Goal: Task Accomplishment & Management: Use online tool/utility

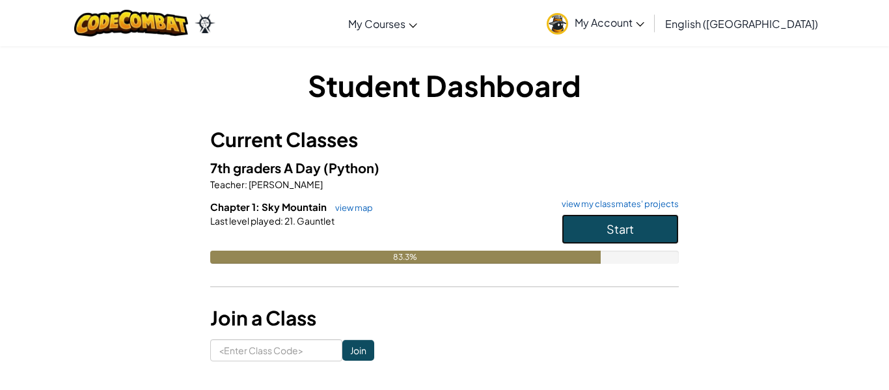
click at [604, 233] on button "Start" at bounding box center [620, 229] width 117 height 30
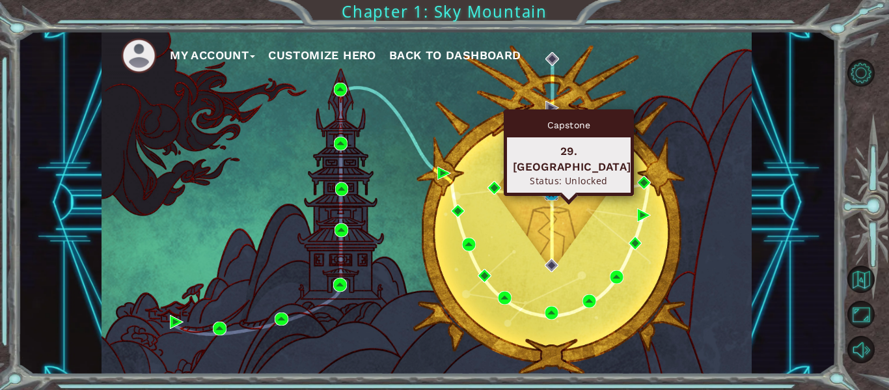
click at [557, 188] on img at bounding box center [552, 194] width 14 height 14
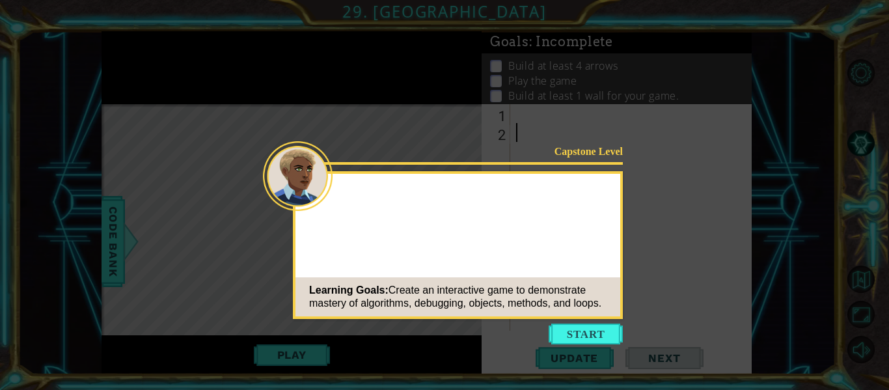
click at [578, 333] on button "Start" at bounding box center [586, 333] width 74 height 21
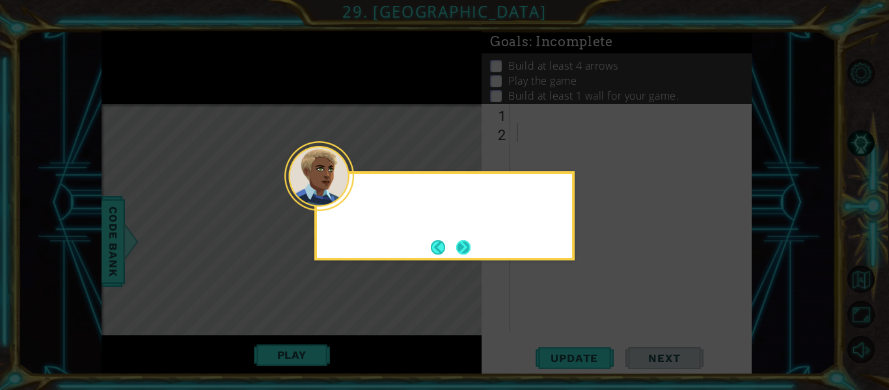
click at [344, 200] on div at bounding box center [319, 176] width 70 height 70
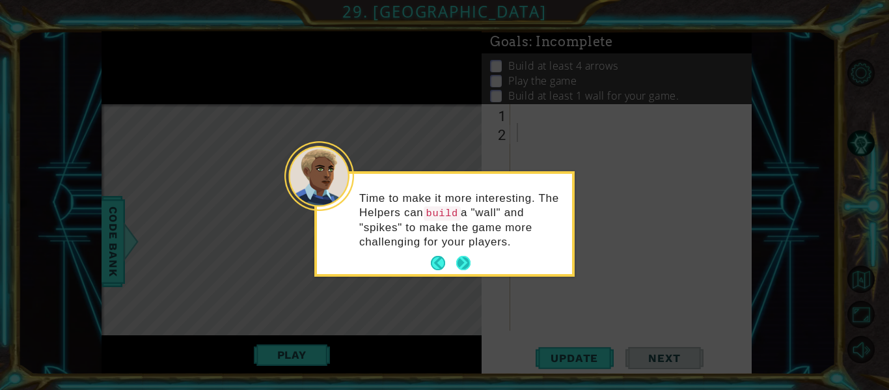
click at [462, 264] on button "Next" at bounding box center [463, 263] width 15 height 15
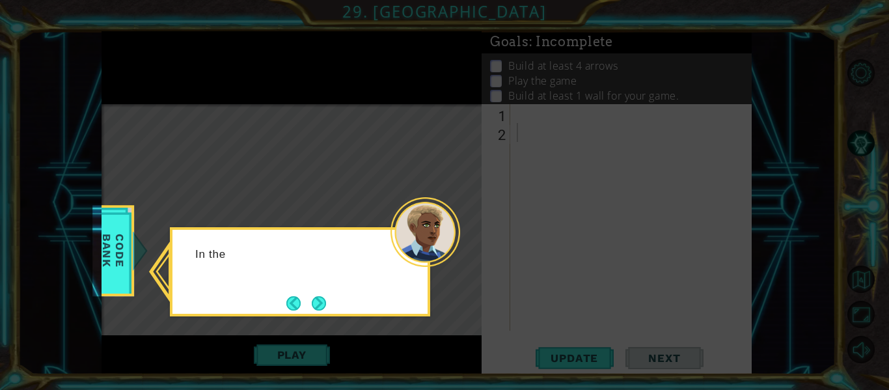
click at [462, 264] on icon at bounding box center [444, 195] width 889 height 390
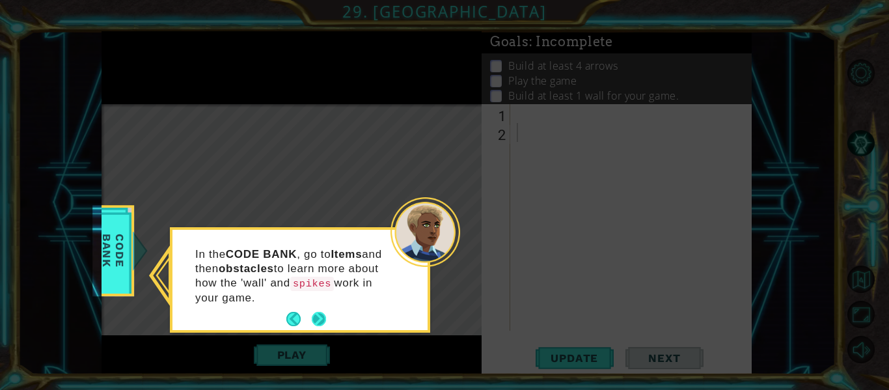
click at [323, 314] on button "Next" at bounding box center [319, 319] width 14 height 14
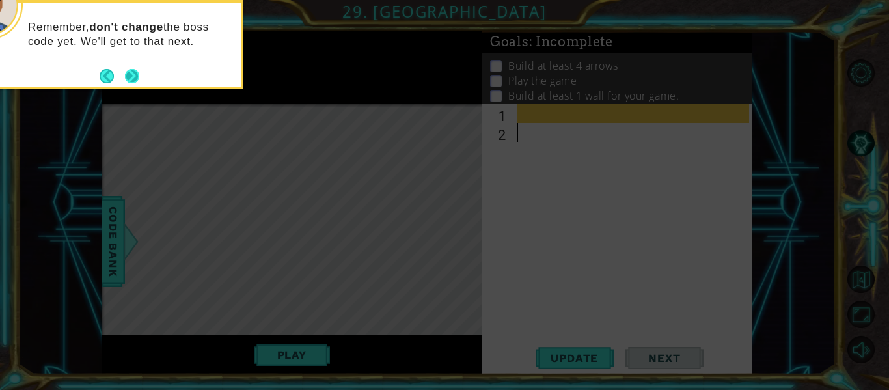
click at [130, 73] on button "Next" at bounding box center [132, 76] width 14 height 14
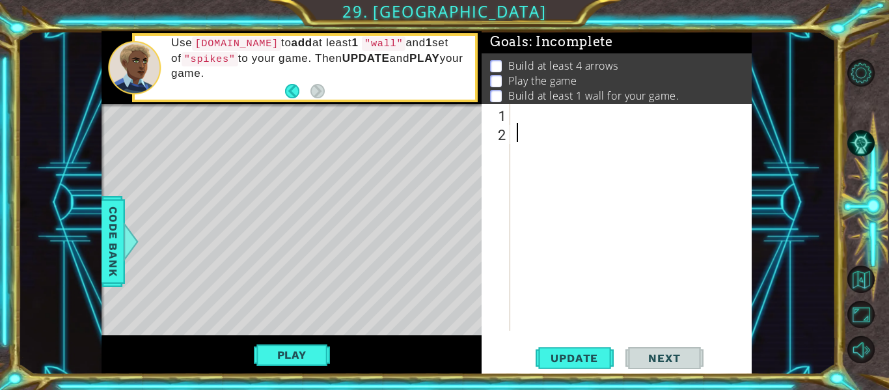
paste textarea "[DOMAIN_NAME]("rightArrow")"
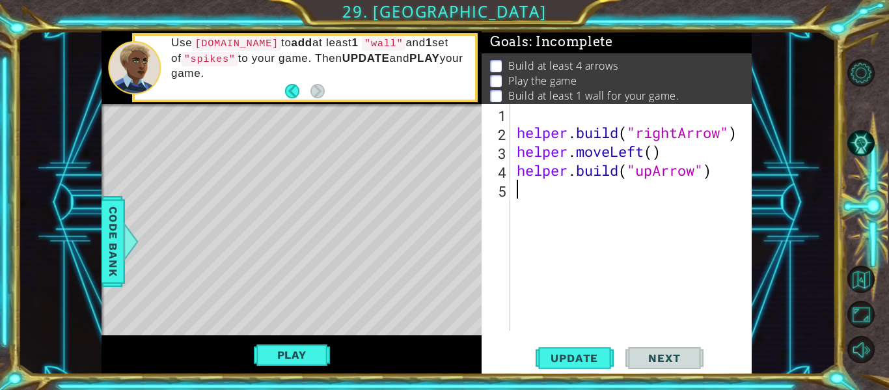
click at [532, 197] on div "helper . build ( "rightArrow" ) helper . moveLeft ( ) helper . build ( "upArrow…" at bounding box center [634, 236] width 241 height 264
click at [522, 112] on div "helper . build ( "rightArrow" ) helper . moveLeft ( ) helper . build ( "upArrow…" at bounding box center [634, 236] width 241 height 264
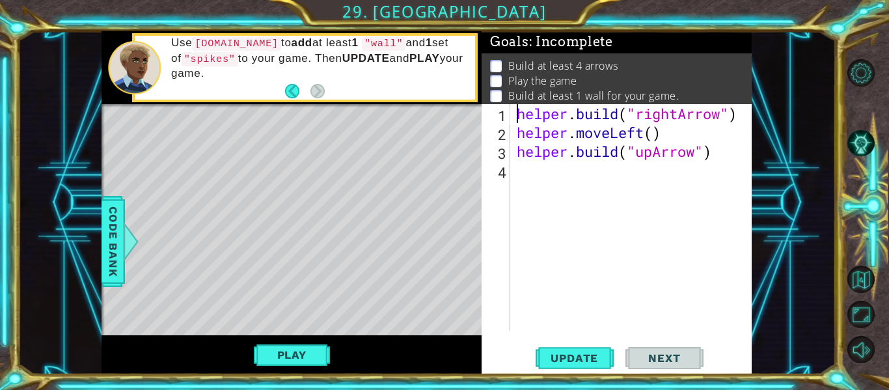
click at [724, 146] on div "helper . build ( "rightArrow" ) helper . moveLeft ( ) helper . build ( "upArrow…" at bounding box center [634, 236] width 241 height 264
type textarea "[DOMAIN_NAME]("upArrow")"
click at [719, 163] on div "helper . build ( "rightArrow" ) helper . moveLeft ( ) helper . build ( "upArrow…" at bounding box center [634, 236] width 241 height 264
click at [108, 238] on span "Code Bank" at bounding box center [113, 241] width 21 height 79
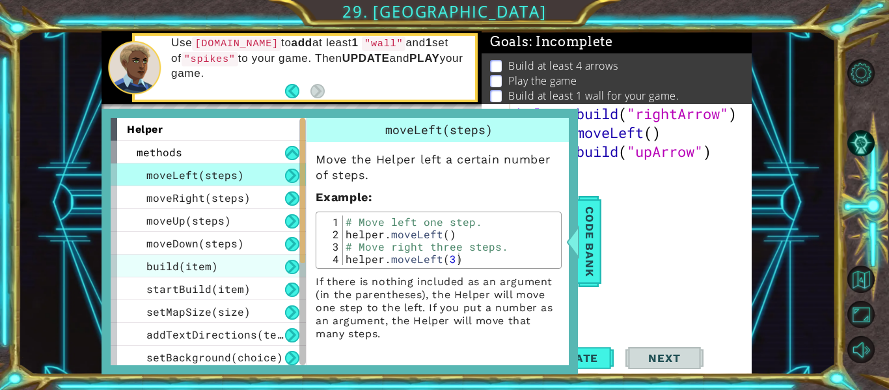
click at [269, 273] on div "build(item)" at bounding box center [208, 265] width 195 height 23
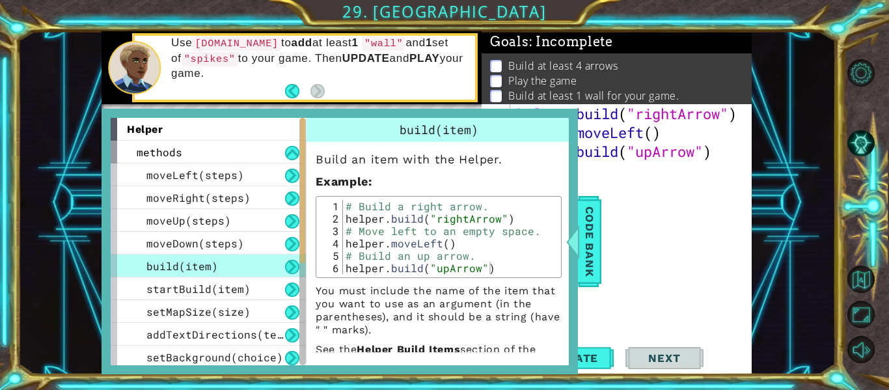
drag, startPoint x: 533, startPoint y: 275, endPoint x: 443, endPoint y: 244, distance: 94.9
click at [443, 244] on div "1 2 3 4 5 6 # Build a right arrow. helper . build ( "rightArrow" ) # Move left …" at bounding box center [439, 237] width 246 height 82
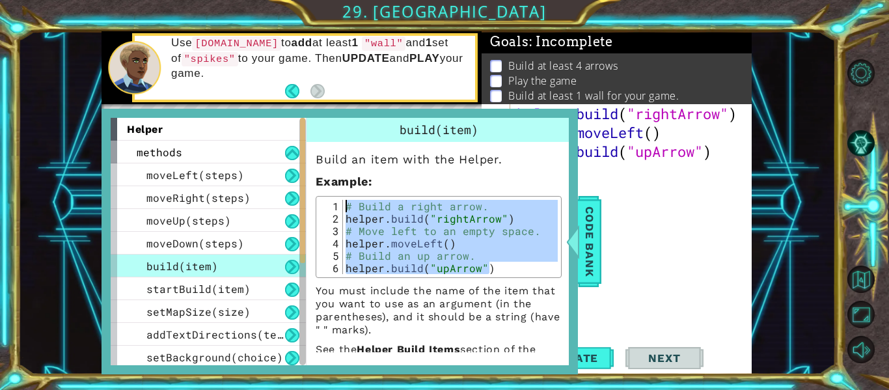
drag, startPoint x: 510, startPoint y: 267, endPoint x: 343, endPoint y: 181, distance: 188.0
click at [343, 181] on div "Build an item with the Helper. Example : [DOMAIN_NAME]("upArrow") 1 2 3 4 5 6 #…" at bounding box center [439, 262] width 264 height 240
type textarea "# Build a right arrow. [DOMAIN_NAME]("rightArrow")"
click at [596, 252] on span "Code Bank" at bounding box center [589, 241] width 21 height 79
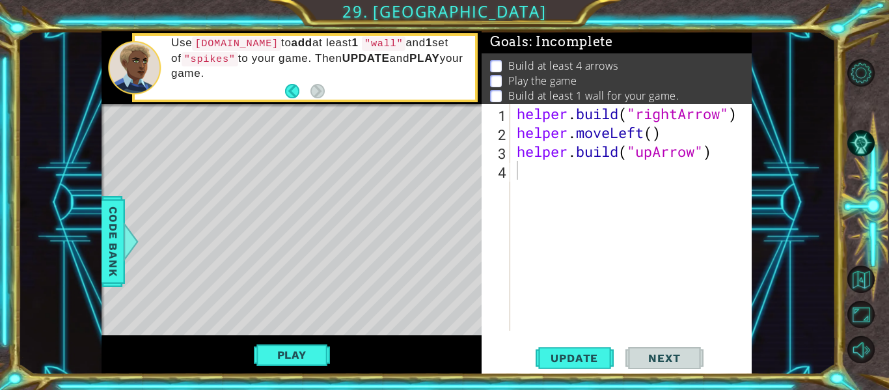
click at [601, 186] on div "helper . build ( "rightArrow" ) helper . moveLeft ( ) helper . build ( "upArrow…" at bounding box center [634, 236] width 241 height 264
paste textarea "[DOMAIN_NAME]("upArrow")"
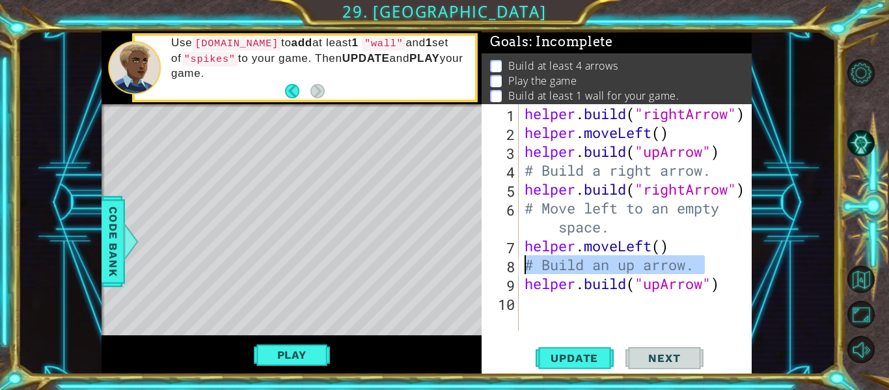
drag, startPoint x: 736, startPoint y: 258, endPoint x: 465, endPoint y: 259, distance: 271.4
click at [465, 259] on div "1 ההההההההההההההההההההההההההההההההההההההההההההההההההההההההההההההההההההההההההההה…" at bounding box center [427, 202] width 650 height 343
type textarea "# Build an up arrow."
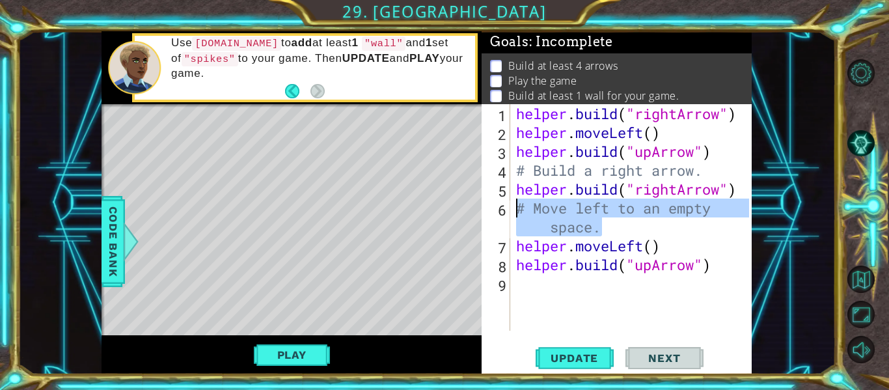
drag, startPoint x: 639, startPoint y: 226, endPoint x: 513, endPoint y: 204, distance: 128.2
click at [513, 204] on div "helper.moveLeft() 1 2 3 4 5 6 7 8 9 helper . build ( "rightArrow" ) helper . mo…" at bounding box center [615, 217] width 267 height 226
type textarea "# Move left to an empty space."
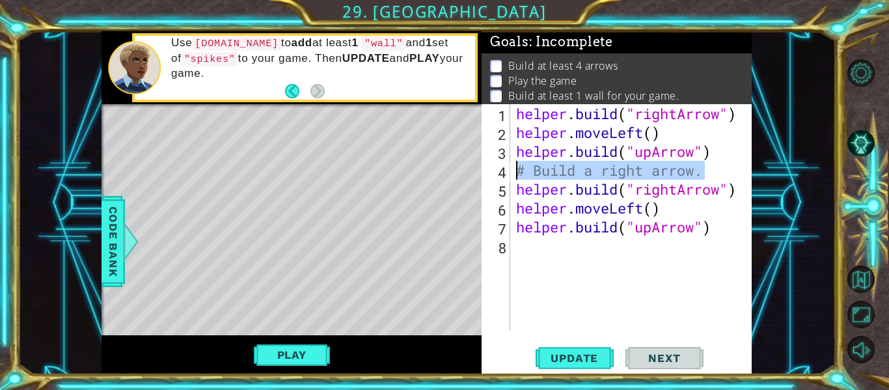
drag, startPoint x: 722, startPoint y: 170, endPoint x: 480, endPoint y: 166, distance: 242.8
click at [480, 166] on div "1 ההההההההההההההההההההההההההההההההההההההההההההההההההההההההההההההההההההההההההההה…" at bounding box center [427, 202] width 650 height 343
type textarea "# Build a right arrow."
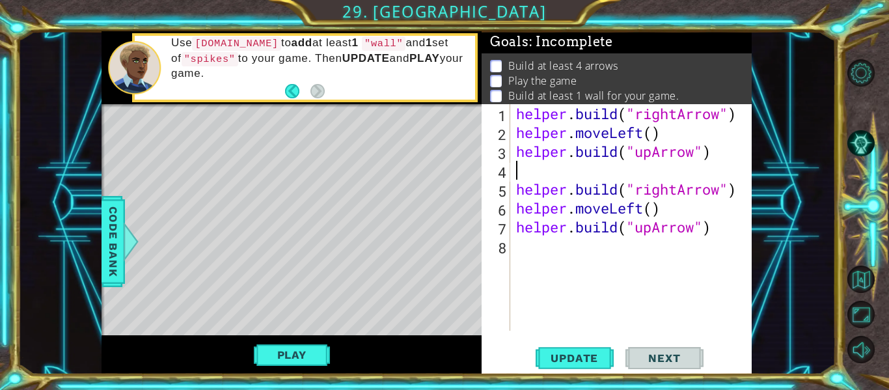
type textarea "[DOMAIN_NAME]("upArrow")"
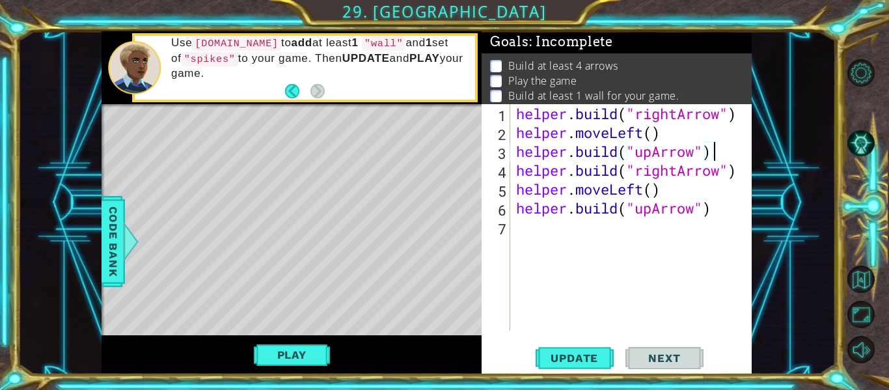
click at [713, 264] on div "helper . build ( "rightArrow" ) helper . moveLeft ( ) helper . build ( "upArrow…" at bounding box center [634, 236] width 242 height 264
click at [657, 135] on div "helper . build ( "rightArrow" ) helper . moveLeft ( ) helper . build ( "upArrow…" at bounding box center [634, 236] width 242 height 264
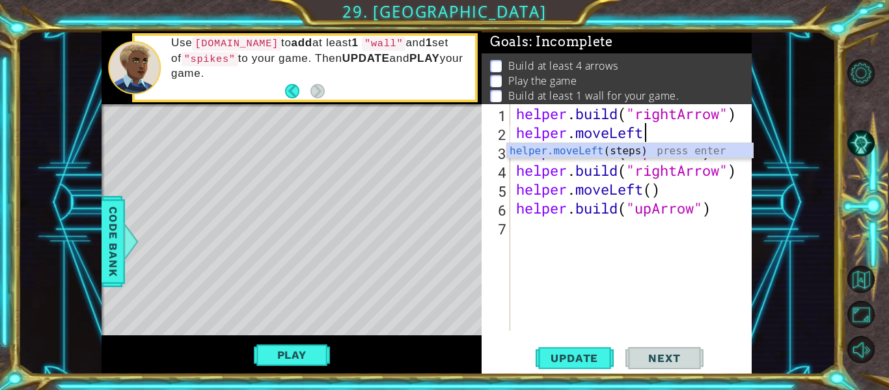
click at [679, 201] on div "helper . build ( "rightArrow" ) helper . moveLeft helper . build ( "upArrow" ) …" at bounding box center [634, 236] width 242 height 264
type textarea "[DOMAIN_NAME]("upArrow")"
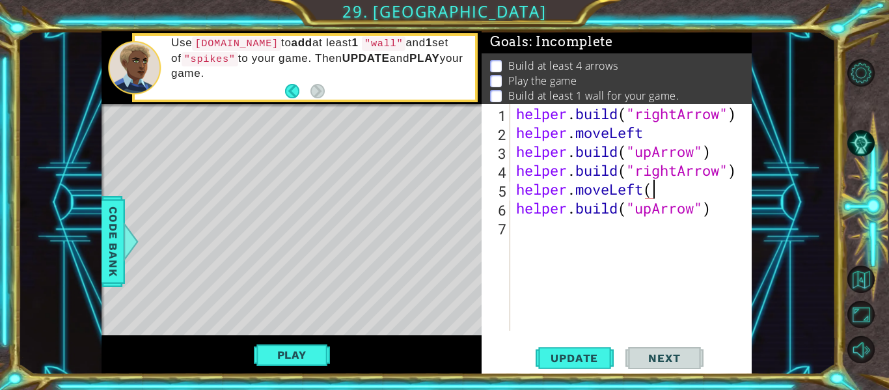
type textarea "helper.moveLeft"
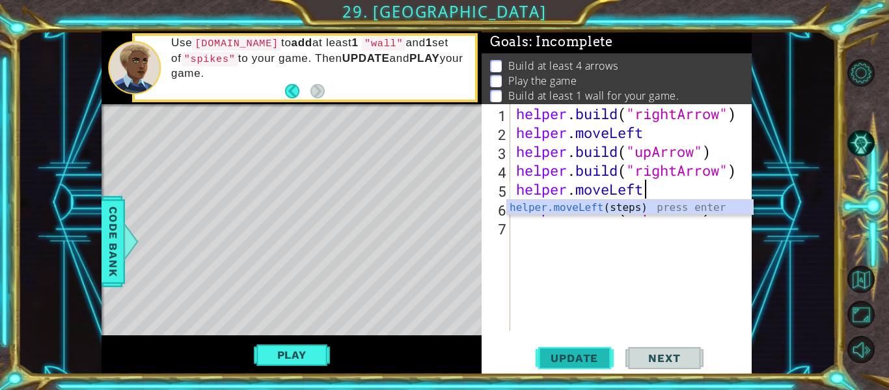
click at [587, 355] on span "Update" at bounding box center [575, 357] width 74 height 13
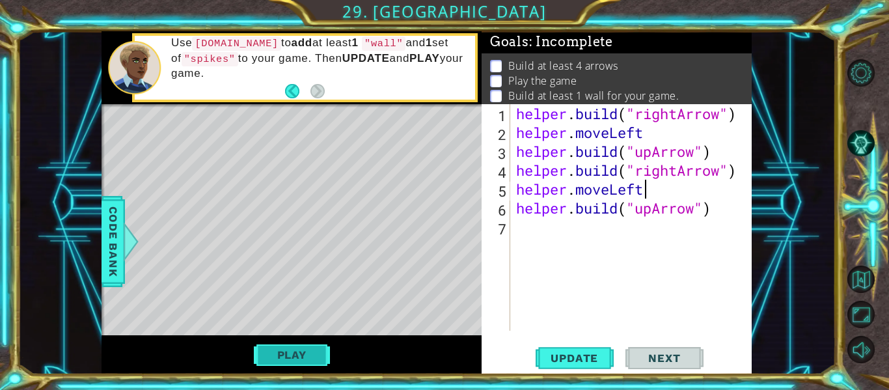
click at [272, 349] on button "Play" at bounding box center [292, 354] width 76 height 25
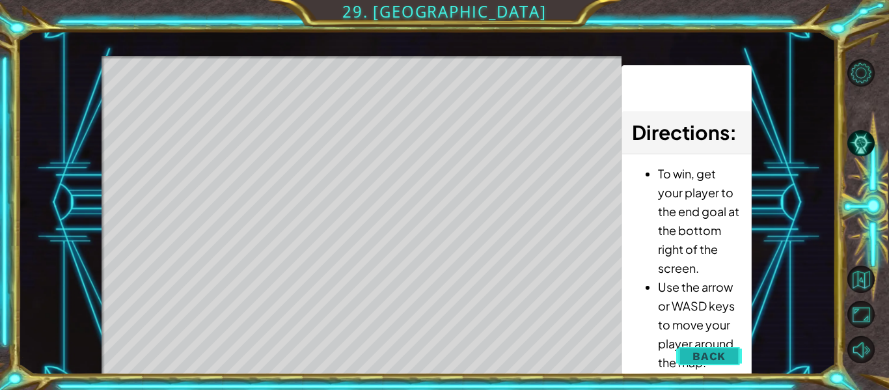
click at [710, 352] on span "Back" at bounding box center [708, 355] width 33 height 13
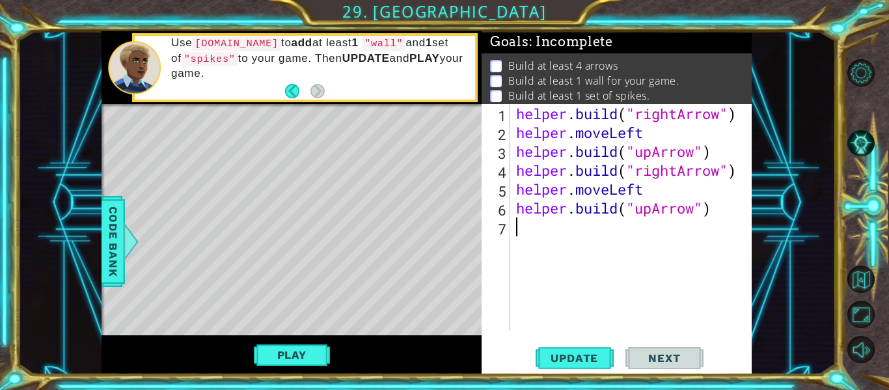
click at [672, 239] on div "helper . build ( "rightArrow" ) helper . moveLeft helper . build ( "upArrow" ) …" at bounding box center [634, 236] width 242 height 264
click at [661, 133] on div "helper . build ( "rightArrow" ) helper . moveLeft helper . build ( "upArrow" ) …" at bounding box center [634, 236] width 242 height 264
drag, startPoint x: 661, startPoint y: 133, endPoint x: 426, endPoint y: 134, distance: 234.3
click at [426, 134] on div "1 ההההההההההההההההההההההההההההההההההההההההההההההההההההההההההההההההההההההההההההה…" at bounding box center [427, 202] width 650 height 343
click at [676, 159] on div "helper . build ( "rightArrow" ) helper . moveLeft helper . build ( "upArrow" ) …" at bounding box center [634, 236] width 242 height 264
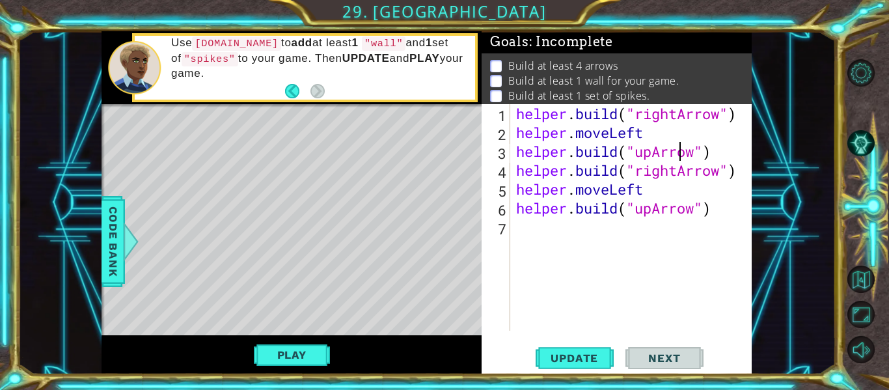
click at [666, 144] on div "helper . build ( "rightArrow" ) helper . moveLeft helper . build ( "upArrow" ) …" at bounding box center [634, 236] width 242 height 264
click at [659, 136] on div "helper . build ( "rightArrow" ) helper . moveLeft helper . build ( "upArrow" ) …" at bounding box center [634, 236] width 242 height 264
drag, startPoint x: 659, startPoint y: 136, endPoint x: 634, endPoint y: 133, distance: 25.6
click at [634, 133] on div "helper . build ( "rightArrow" ) helper . moveLeft helper . build ( "upArrow" ) …" at bounding box center [634, 236] width 242 height 264
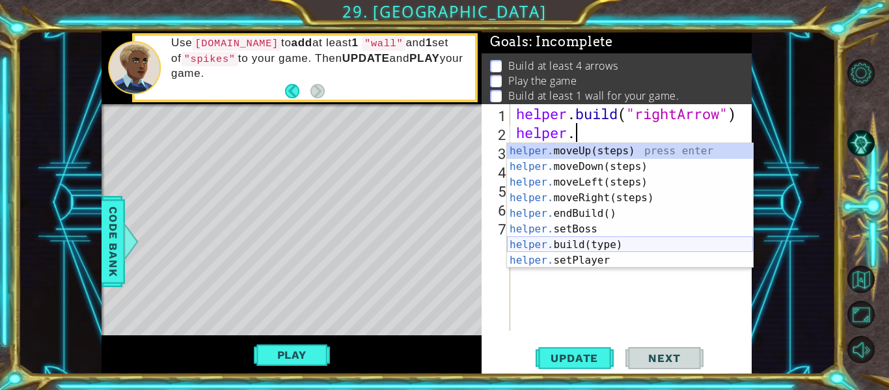
click at [625, 239] on div "helper. moveUp(steps) press enter helper. moveDown(steps) press enter helper. m…" at bounding box center [630, 221] width 246 height 156
type textarea "[DOMAIN_NAME]("wall")"
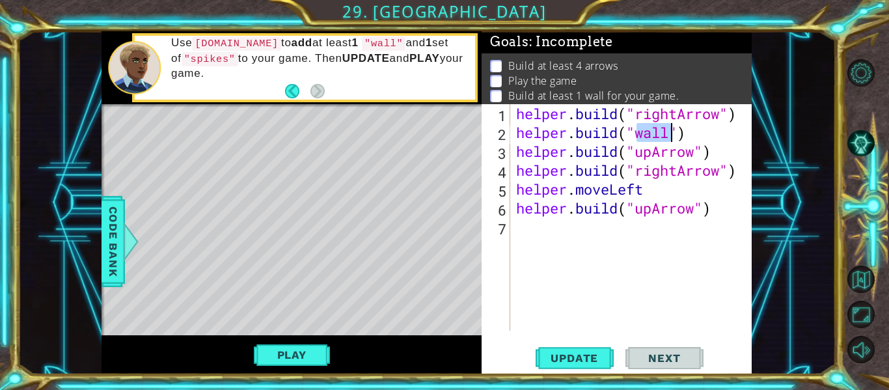
click at [625, 239] on div "helper . build ( "rightArrow" ) helper . build ( "wall" ) helper . build ( "upA…" at bounding box center [634, 236] width 242 height 264
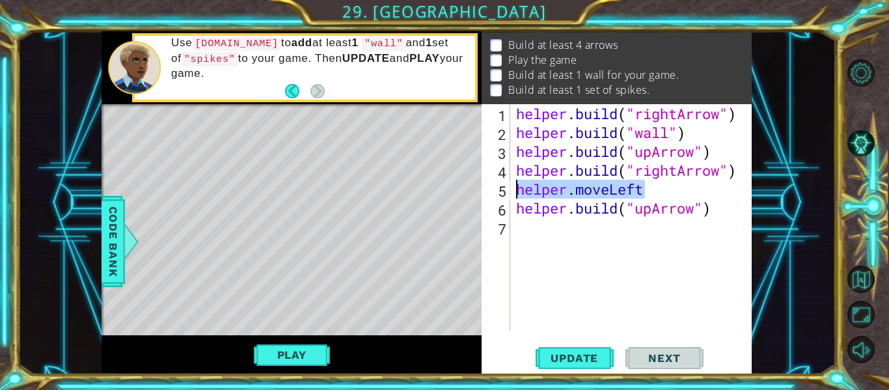
drag, startPoint x: 656, startPoint y: 187, endPoint x: 338, endPoint y: 193, distance: 317.6
click at [338, 193] on div "1 ההההההההההההההההההההההההההההההההההההההההההההההההההההההההההההההההההההההההההההה…" at bounding box center [427, 202] width 650 height 343
type textarea "helper.moveLeft"
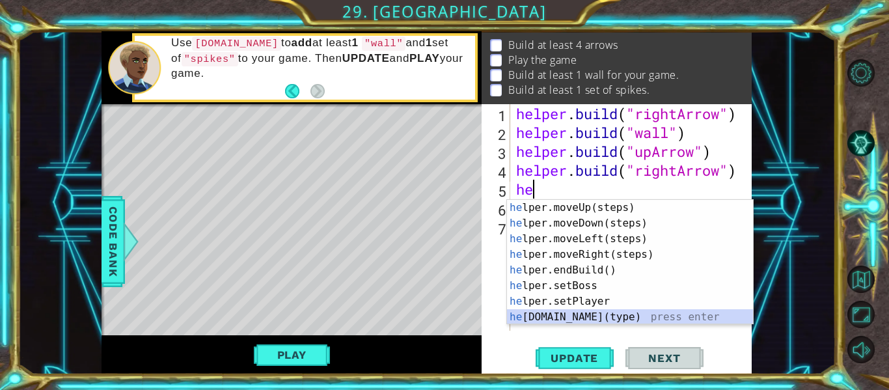
click at [564, 320] on div "he lper.moveUp(steps) press enter he lper.moveDown(steps) press enter he lper.m…" at bounding box center [630, 278] width 246 height 156
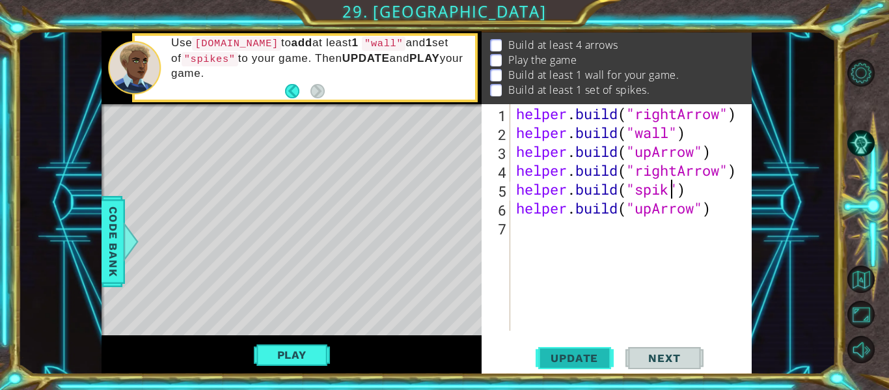
scroll to position [0, 8]
click at [582, 360] on span "Update" at bounding box center [575, 357] width 74 height 13
click at [724, 216] on div "helper . build ( "rightArrow" ) helper . build ( "wall" ) helper . build ( "upA…" at bounding box center [634, 236] width 242 height 264
type textarea "[DOMAIN_NAME]("upArrow")"
